Goal: Find specific page/section

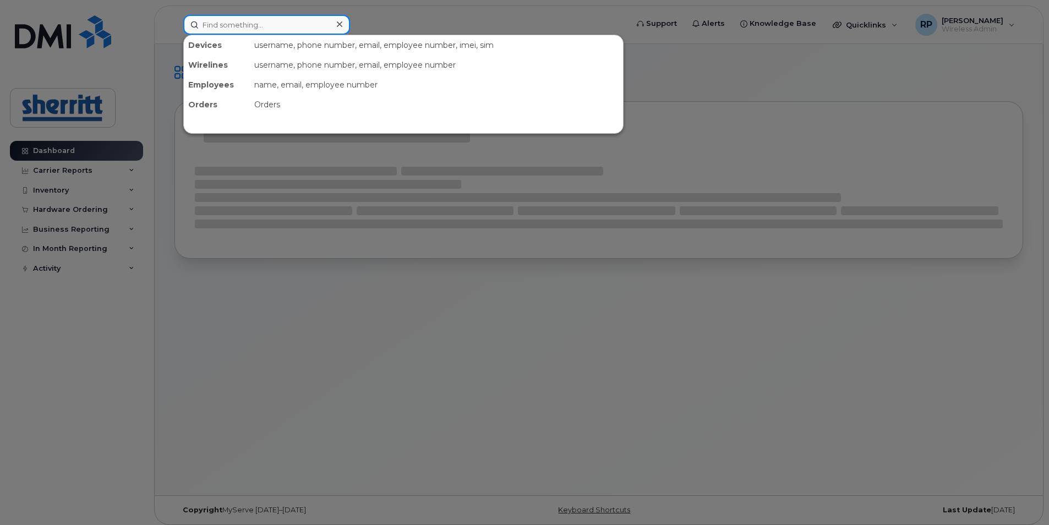
click at [314, 31] on input at bounding box center [266, 25] width 167 height 20
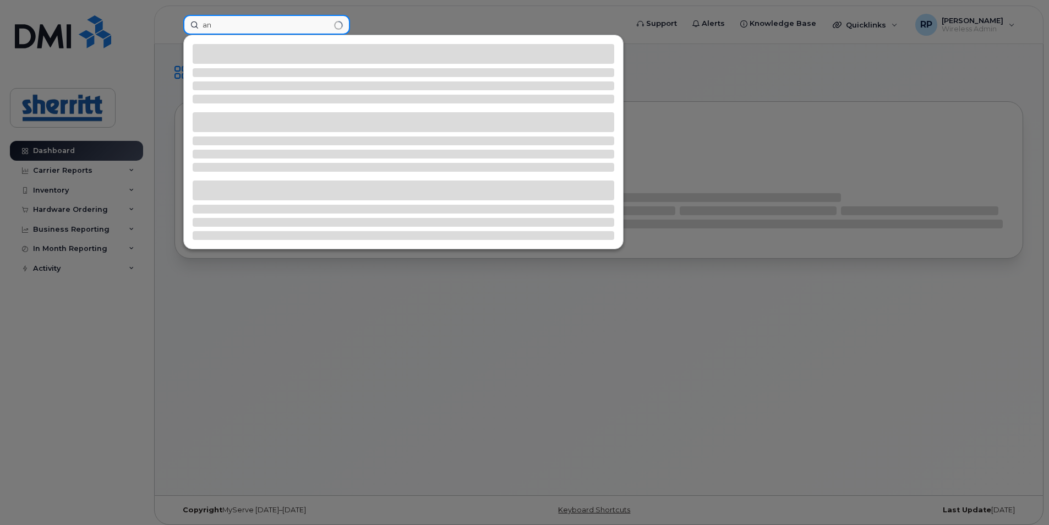
type input "a"
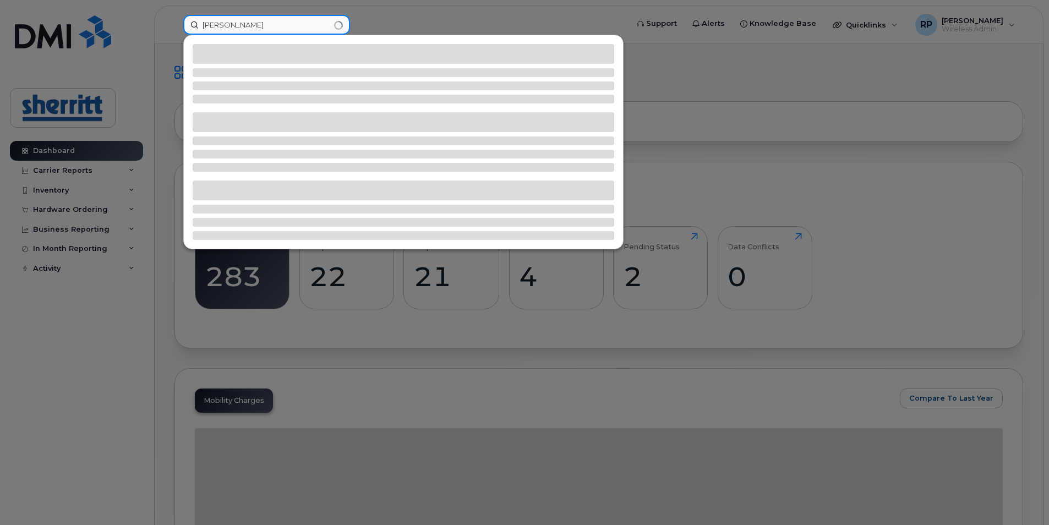
click at [260, 21] on input "[PERSON_NAME]" at bounding box center [266, 25] width 167 height 20
type input "[PERSON_NAME]"
click at [260, 21] on input "[PERSON_NAME]" at bounding box center [266, 25] width 167 height 20
click at [481, 26] on div at bounding box center [524, 262] width 1049 height 525
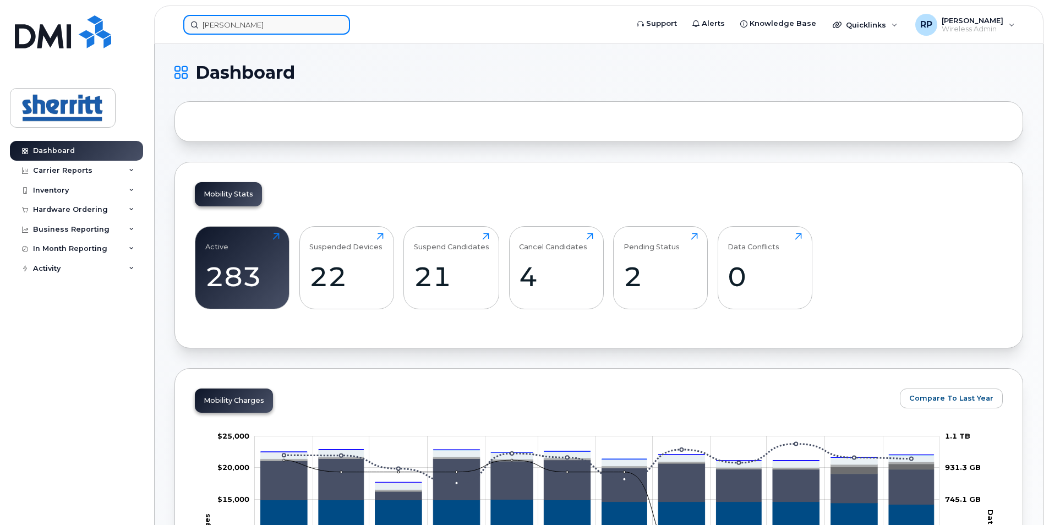
click at [288, 31] on input "[PERSON_NAME]" at bounding box center [266, 25] width 167 height 20
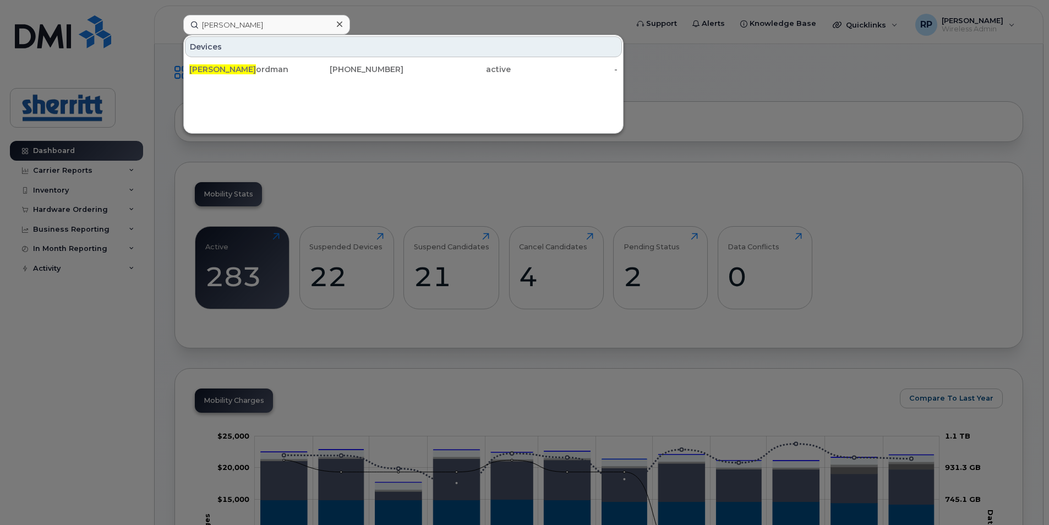
drag, startPoint x: 238, startPoint y: 70, endPoint x: 377, endPoint y: 89, distance: 140.9
click at [238, 70] on div "[PERSON_NAME] No [PERSON_NAME]" at bounding box center [242, 69] width 107 height 11
